Goal: Information Seeking & Learning: Understand process/instructions

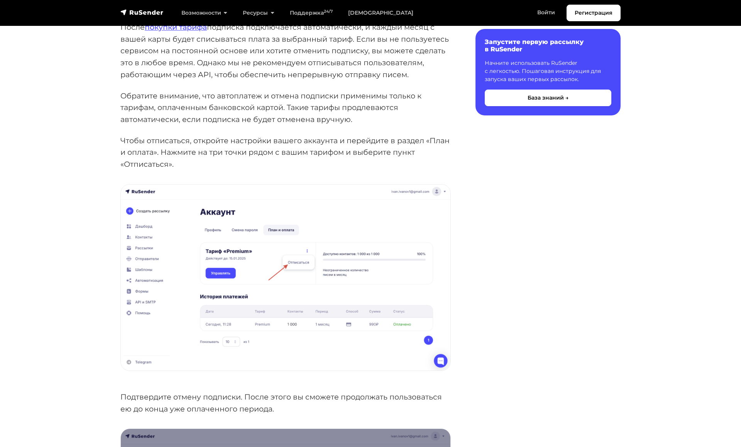
scroll to position [133, 0]
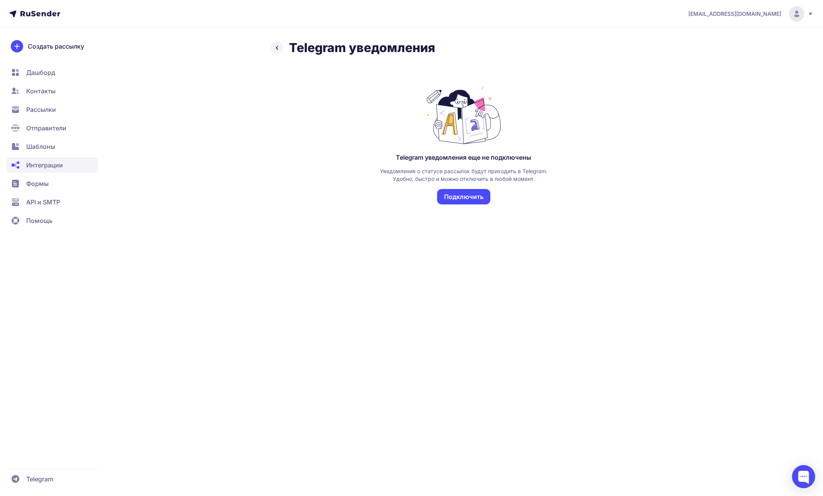
click at [282, 48] on link at bounding box center [277, 48] width 12 height 12
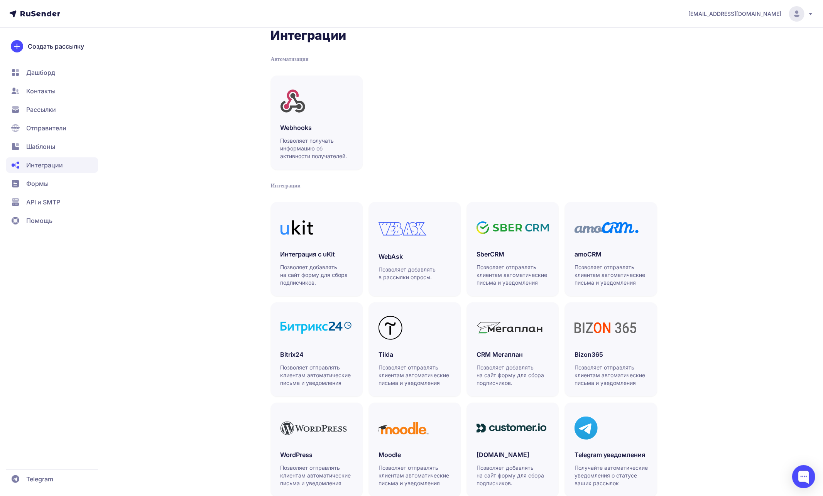
scroll to position [34, 0]
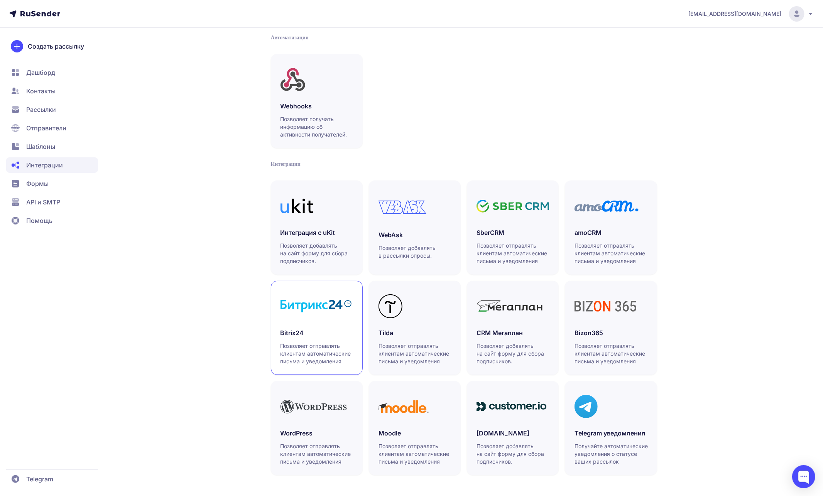
click at [320, 340] on div "Bitrix24 Позволяет отправлять клиентам автоматические письма и уведомления" at bounding box center [317, 346] width 73 height 37
click at [47, 93] on span "Контакты" at bounding box center [40, 90] width 29 height 9
